Goal: Task Accomplishment & Management: Manage account settings

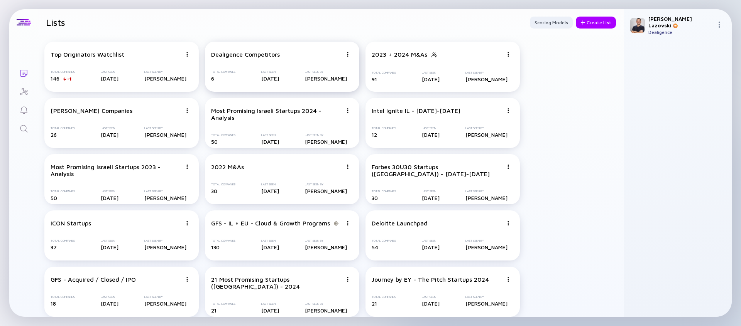
click at [255, 76] on div "Total Companies 6 Last Seen [DATE] Last Seen By [PERSON_NAME]" at bounding box center [282, 76] width 142 height 12
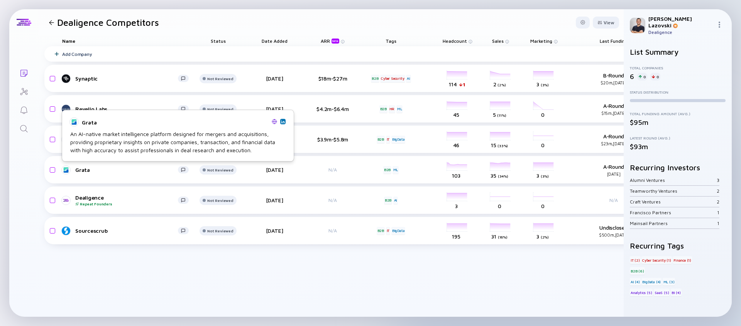
click at [273, 122] on img at bounding box center [274, 121] width 5 height 5
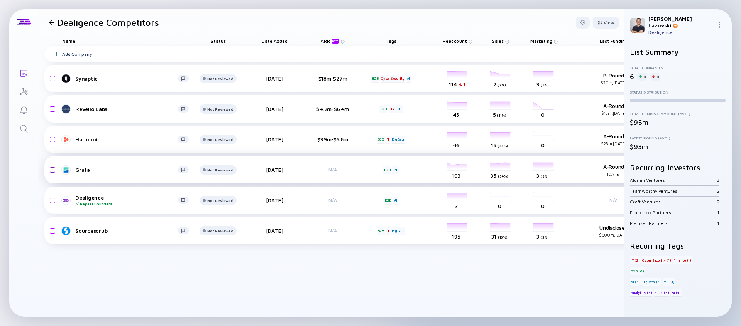
click at [52, 170] on input "checkbox" at bounding box center [51, 170] width 9 height 18
click at [601, 24] on div "Remove from list" at bounding box center [594, 23] width 49 height 12
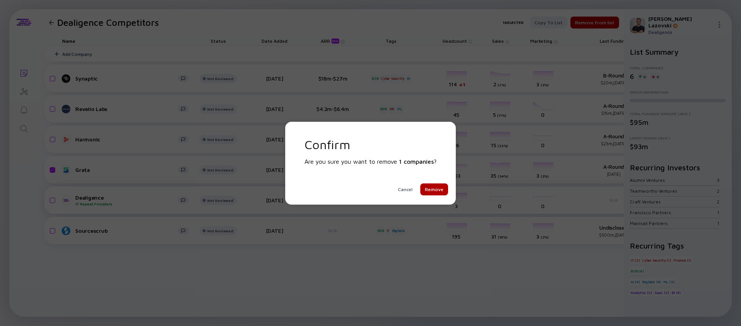
click at [438, 192] on div "Remove" at bounding box center [434, 190] width 28 height 12
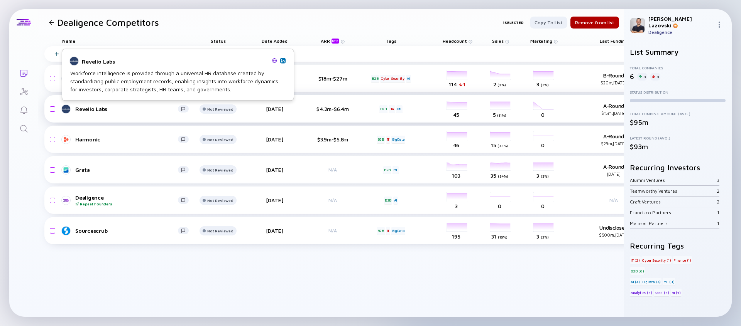
checkbox input "false"
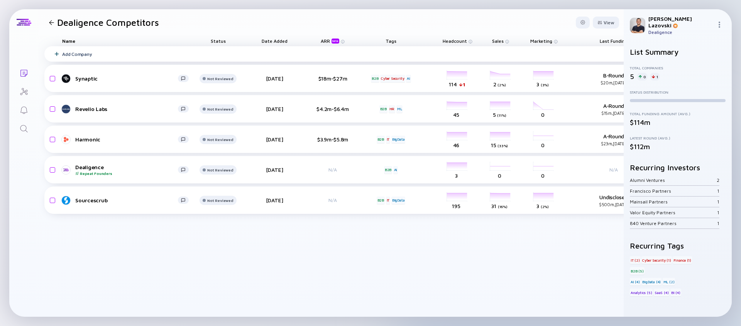
click at [147, 54] on div "Add Company" at bounding box center [377, 53] width 667 height 15
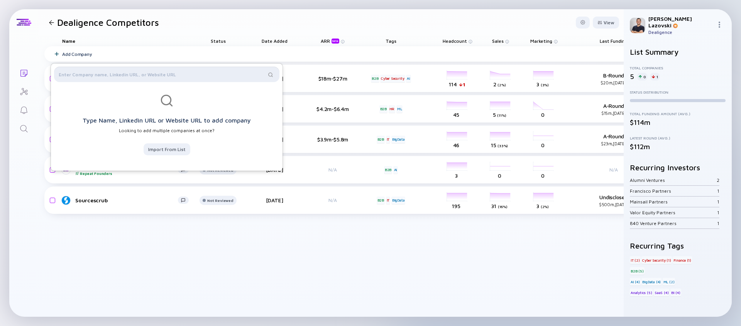
click at [187, 76] on input "text" at bounding box center [162, 75] width 207 height 8
paste input "[URL][DOMAIN_NAME]"
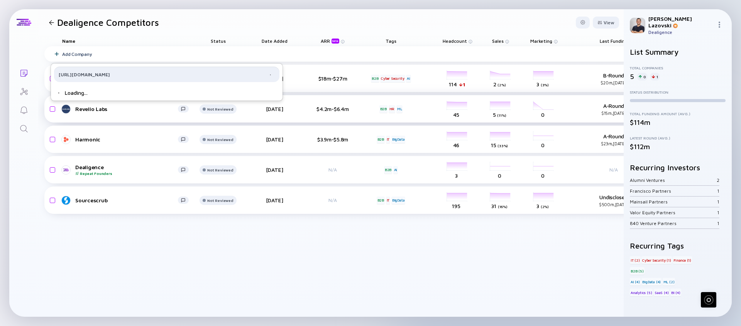
type input "[URL][DOMAIN_NAME]"
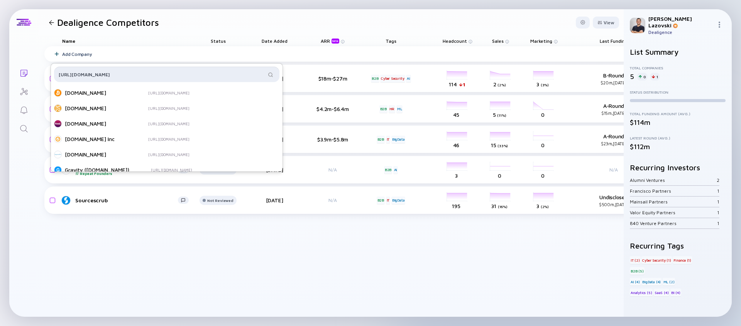
click at [154, 74] on input "[URL][DOMAIN_NAME]" at bounding box center [162, 75] width 207 height 8
click at [163, 72] on input "[URL][DOMAIN_NAME]" at bounding box center [162, 75] width 207 height 8
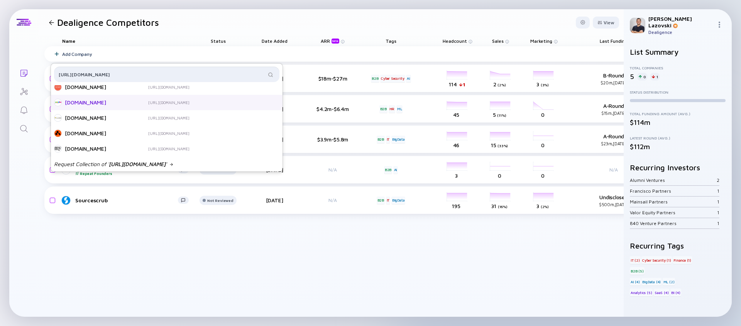
scroll to position [238, 0]
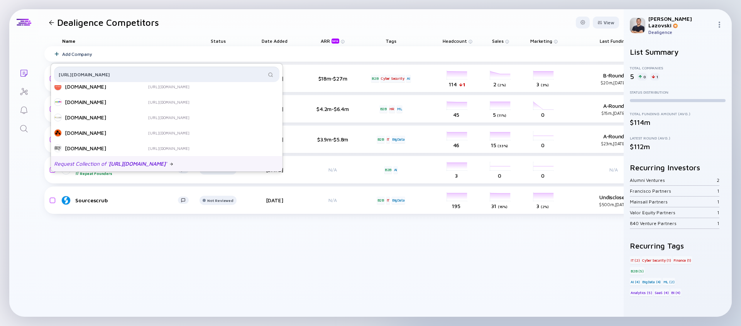
type input "[URL][DOMAIN_NAME]"
click at [154, 164] on span "[URL][DOMAIN_NAME]" at bounding box center [137, 164] width 57 height 8
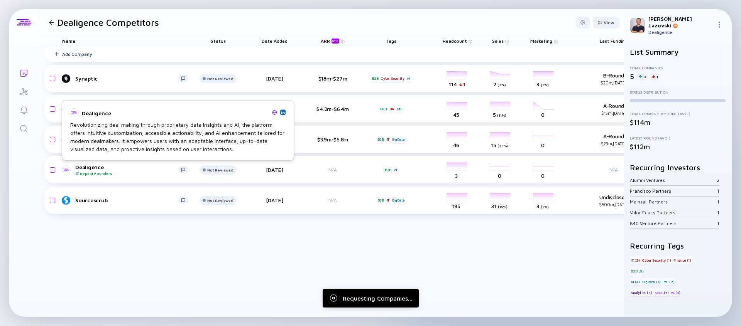
scroll to position [0, 0]
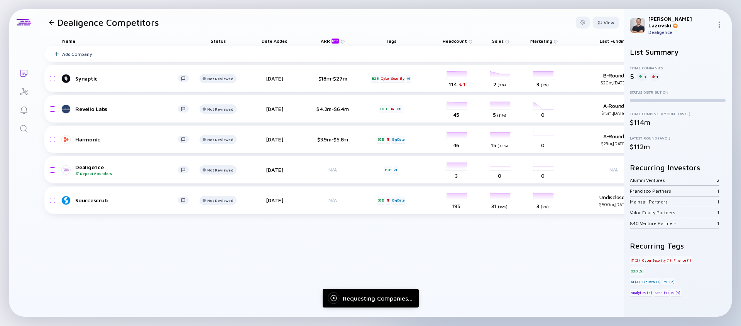
click at [158, 256] on div "Add Company Synaptic Not Reviewed [DATE] $18m-$27m B2B Cyber Security AI headco…" at bounding box center [377, 181] width 667 height 271
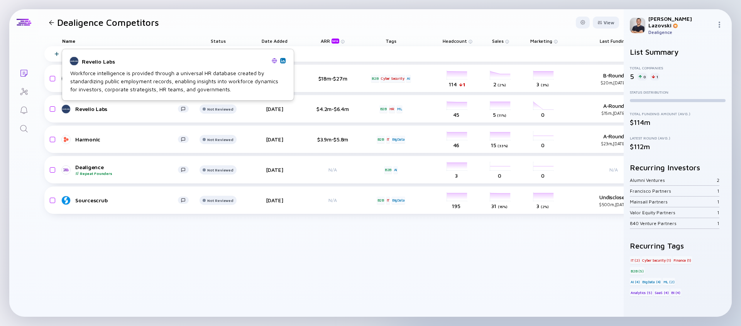
click at [275, 61] on img at bounding box center [274, 60] width 5 height 5
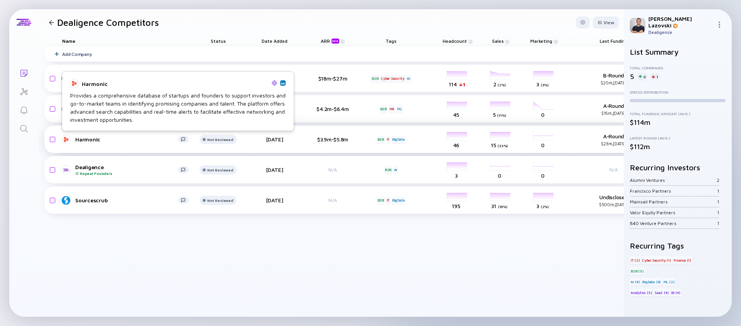
click at [83, 141] on div "Harmonic" at bounding box center [126, 139] width 103 height 7
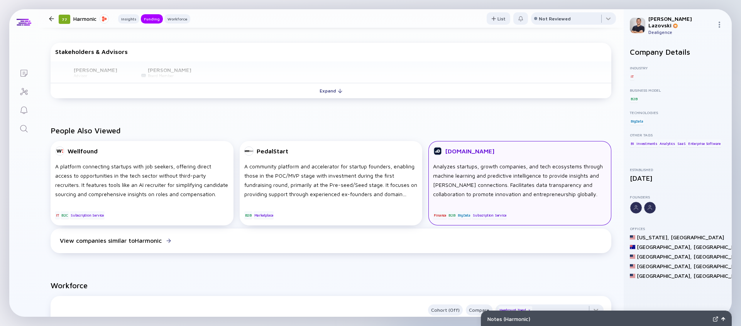
scroll to position [338, 0]
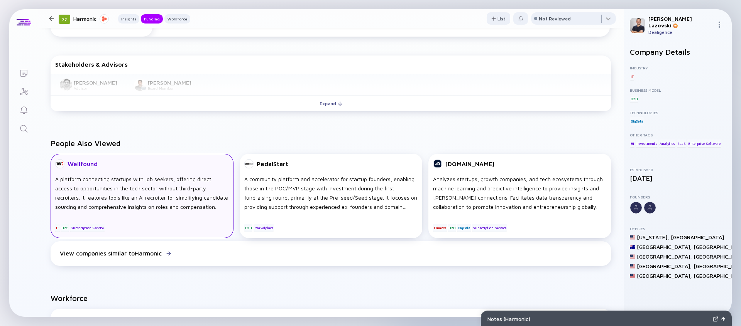
click at [97, 164] on div "Wellfound" at bounding box center [142, 163] width 174 height 9
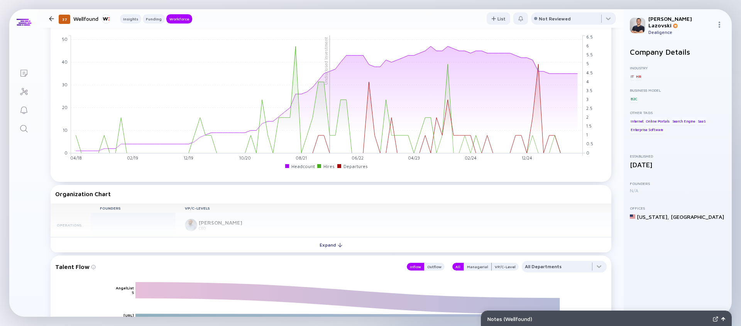
scroll to position [535, 0]
